Goal: Use online tool/utility: Utilize a website feature to perform a specific function

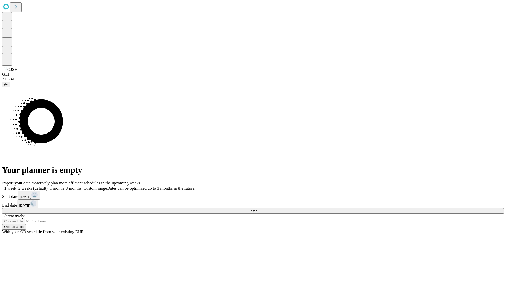
click at [257, 209] on span "Fetch" at bounding box center [253, 211] width 9 height 4
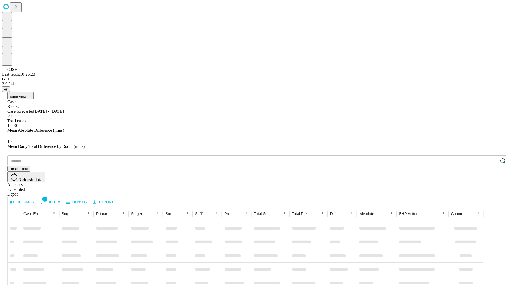
click at [26, 95] on span "Table View" at bounding box center [17, 97] width 17 height 4
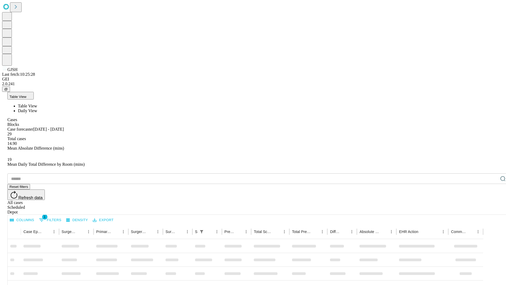
click at [37, 108] on span "Daily View" at bounding box center [27, 110] width 19 height 4
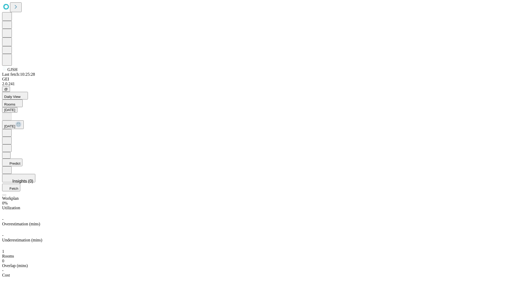
click at [22, 159] on button "Predict" at bounding box center [12, 163] width 20 height 8
